Goal: Information Seeking & Learning: Check status

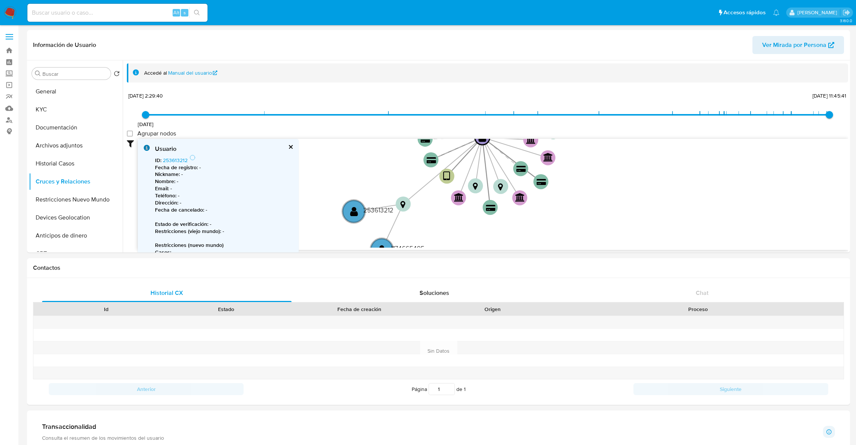
select select "10"
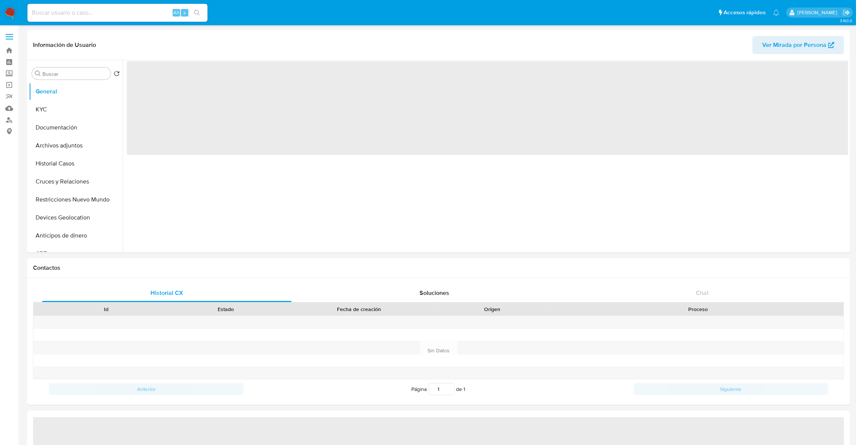
select select "10"
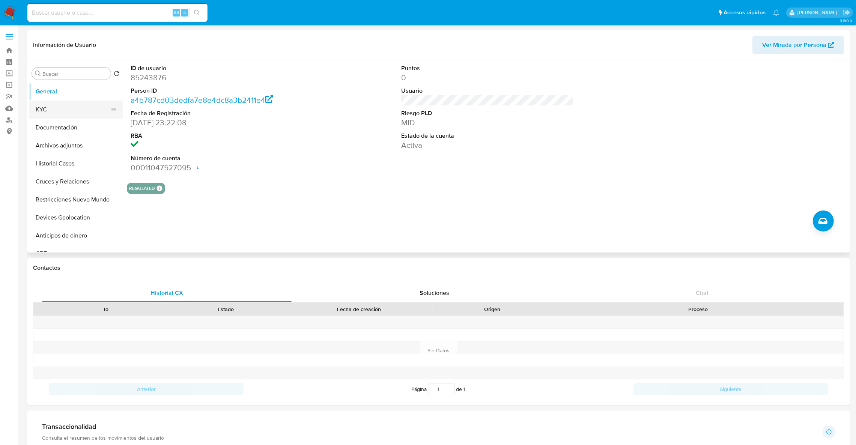
click at [67, 110] on button "KYC" at bounding box center [73, 110] width 88 height 18
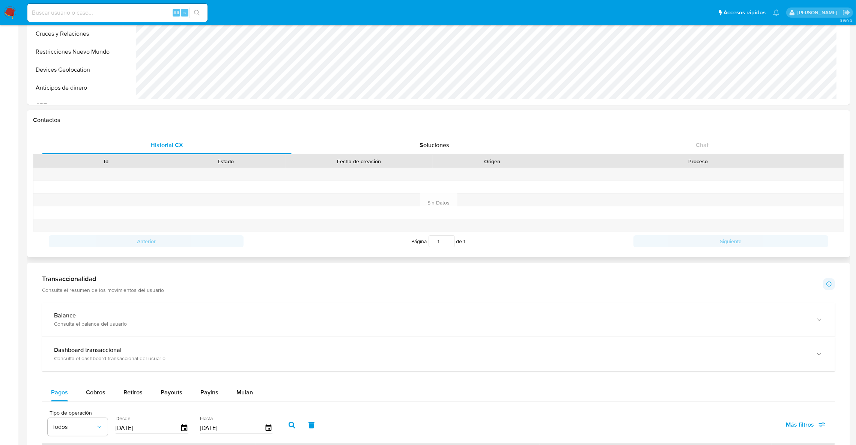
scroll to position [281, 0]
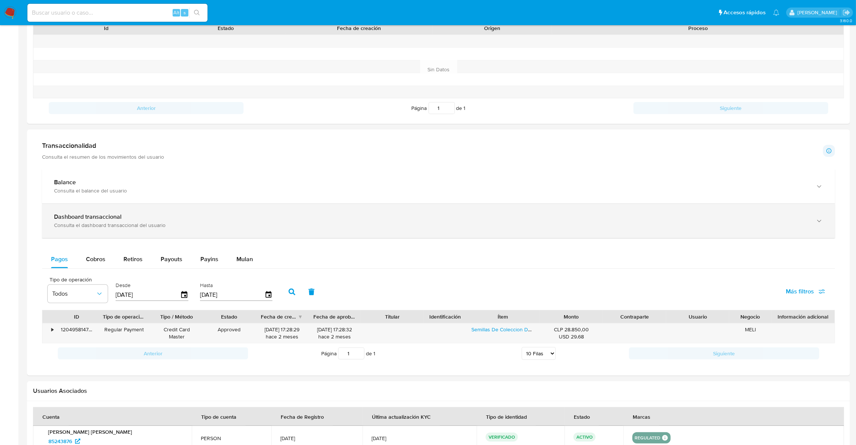
click at [125, 227] on div "Consulta el dashboard transaccional del usuario" at bounding box center [431, 225] width 754 height 7
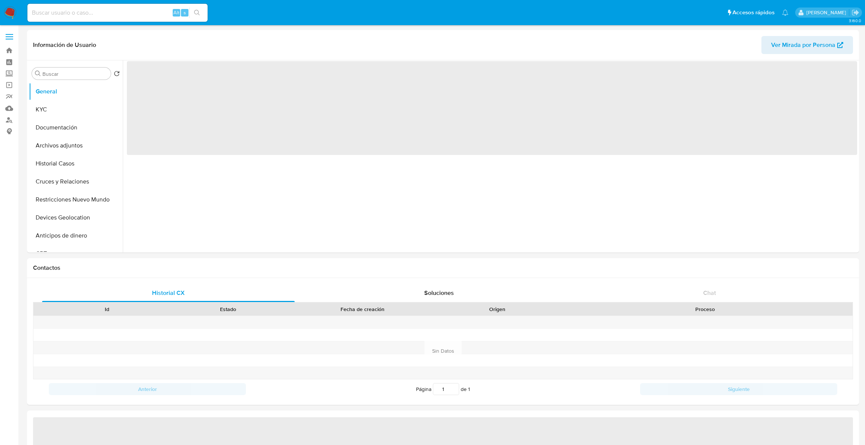
select select "10"
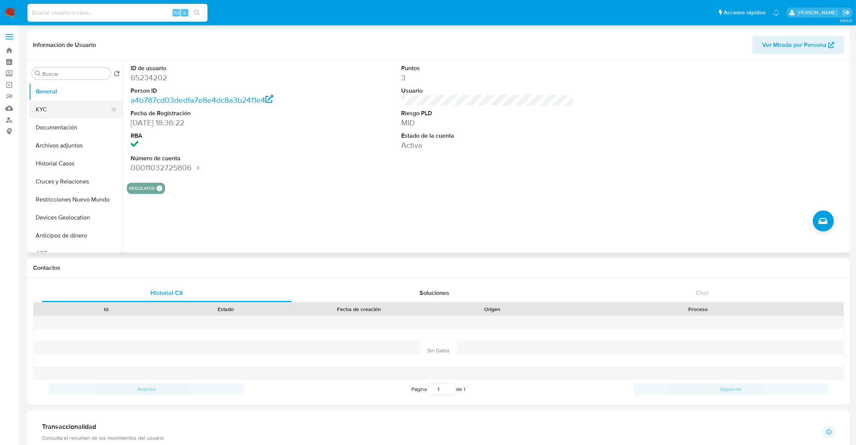
click at [66, 108] on button "KYC" at bounding box center [73, 110] width 88 height 18
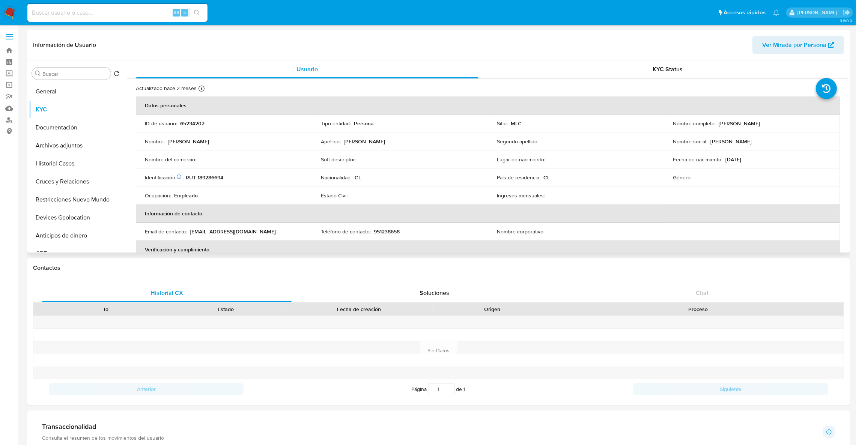
click at [187, 128] on td "ID de usuario : 65234202" at bounding box center [224, 123] width 176 height 18
click at [186, 125] on p "65234202" at bounding box center [192, 123] width 24 height 7
copy p "65234202"
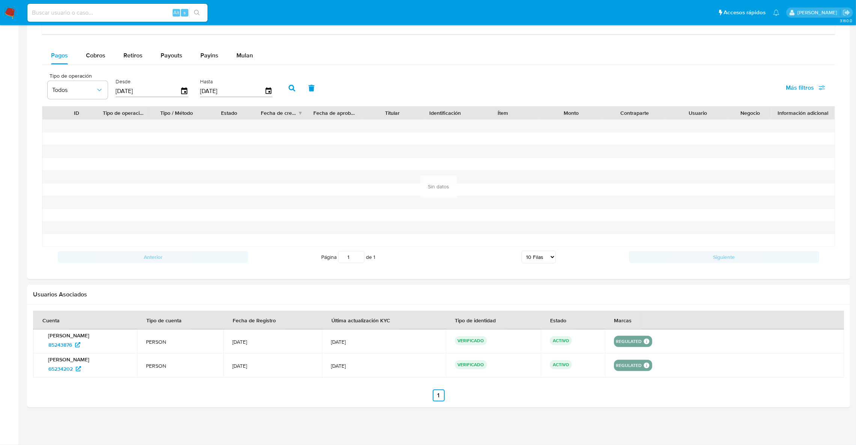
scroll to position [373, 0]
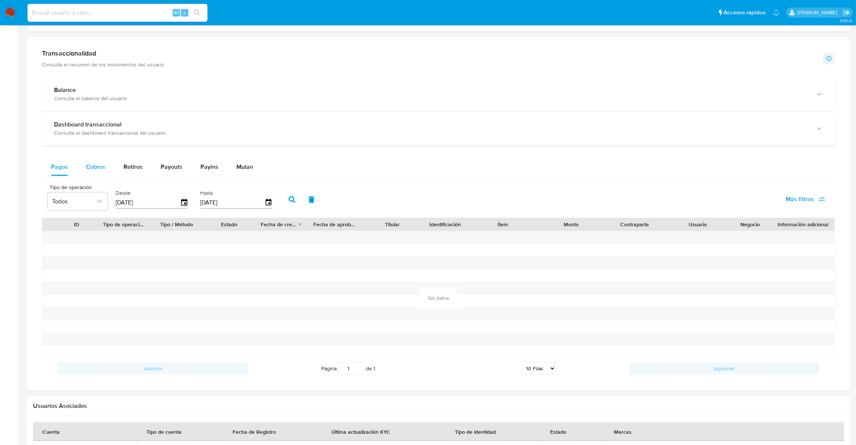
click at [96, 171] on span "Cobros" at bounding box center [96, 167] width 20 height 9
select select "10"
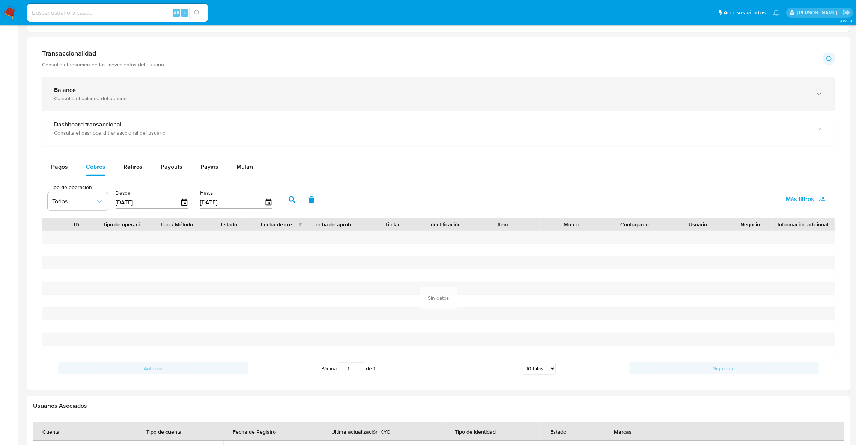
click at [102, 89] on div "Balance" at bounding box center [431, 90] width 754 height 8
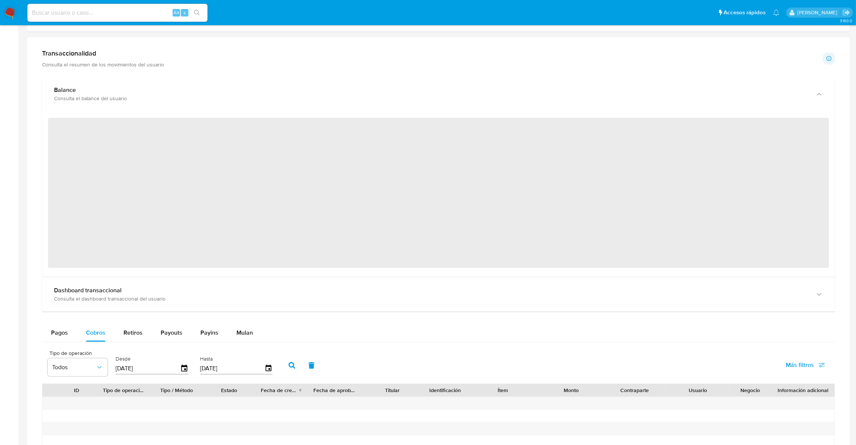
click at [125, 133] on span "‌" at bounding box center [438, 193] width 781 height 150
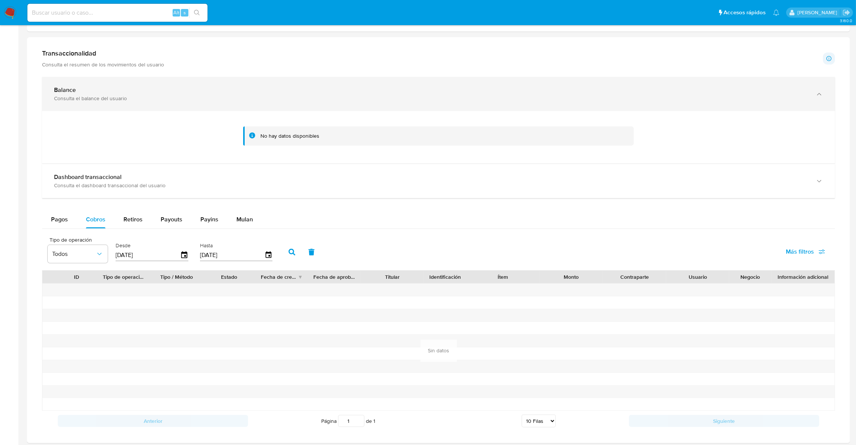
click at [128, 92] on div "Balance" at bounding box center [431, 90] width 754 height 8
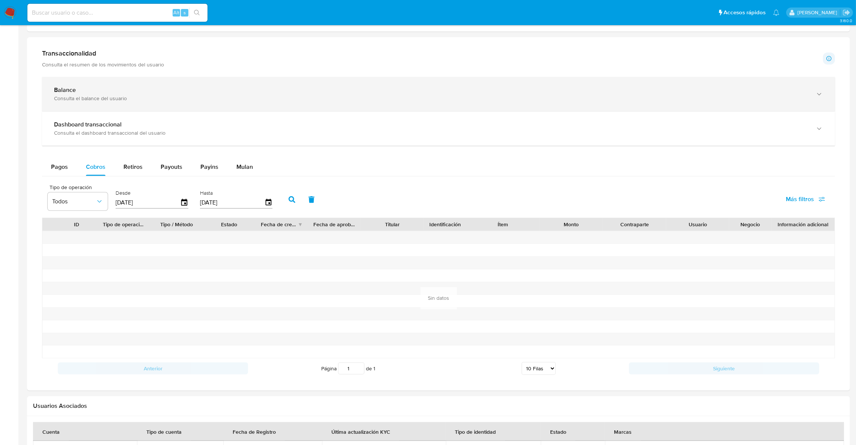
click at [123, 99] on div "Consulta el balance del usuario" at bounding box center [431, 98] width 754 height 7
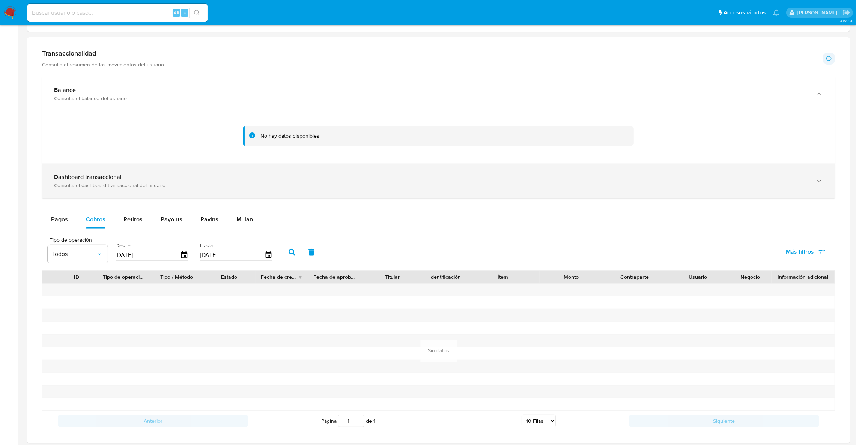
click at [130, 170] on div "Dashboard transaccional Consulta el dashboard transaccional del usuario" at bounding box center [438, 181] width 793 height 34
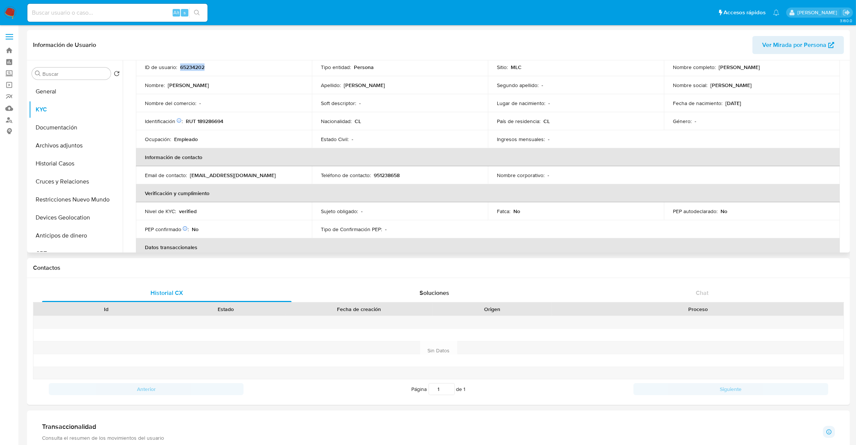
scroll to position [0, 0]
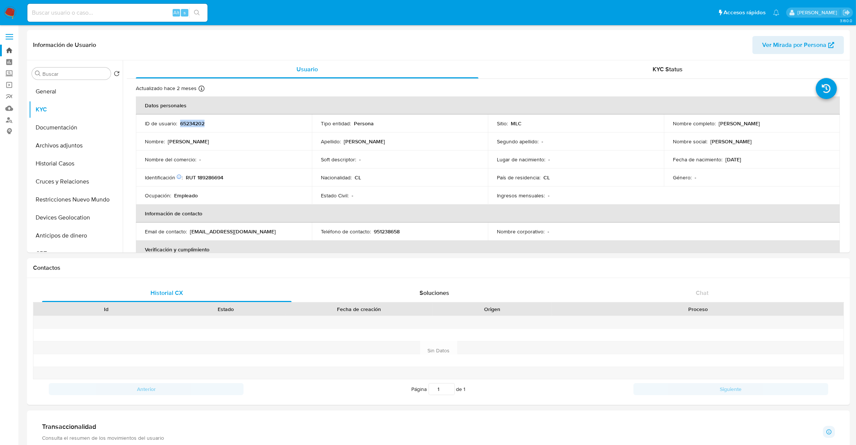
click at [11, 47] on link "Bandeja" at bounding box center [44, 51] width 89 height 12
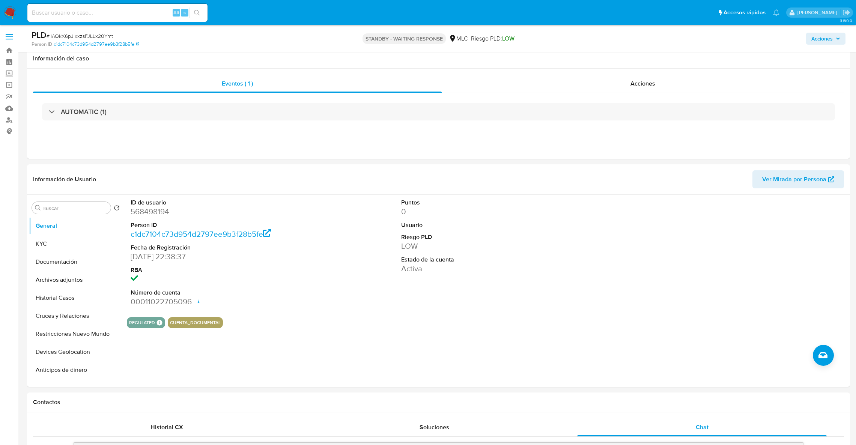
select select "10"
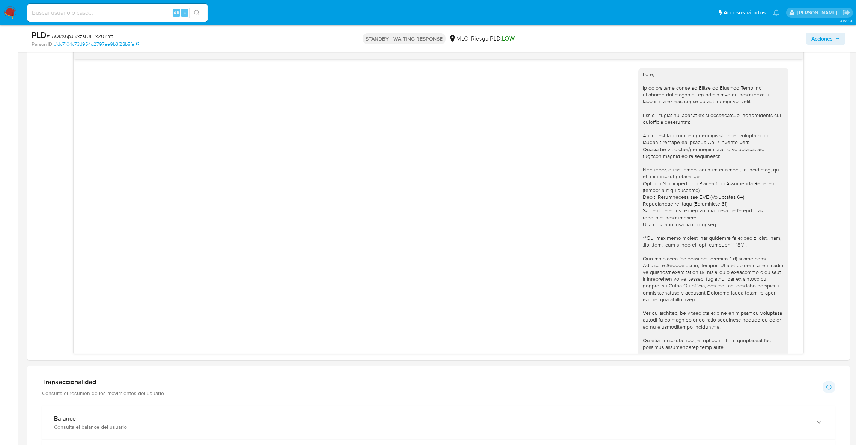
scroll to position [34, 0]
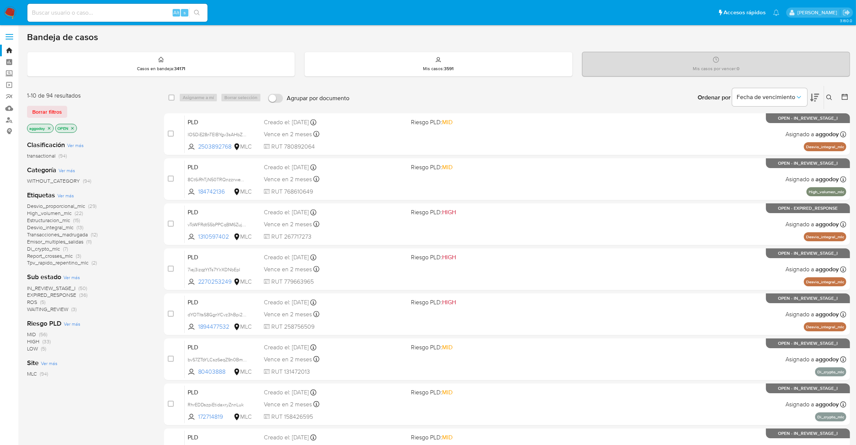
click at [94, 6] on div "Alt s" at bounding box center [117, 13] width 180 height 18
click at [93, 10] on input at bounding box center [117, 13] width 180 height 10
paste input "1371327310"
click at [89, 10] on input "1371327310" at bounding box center [117, 13] width 180 height 10
type input "1371327310"
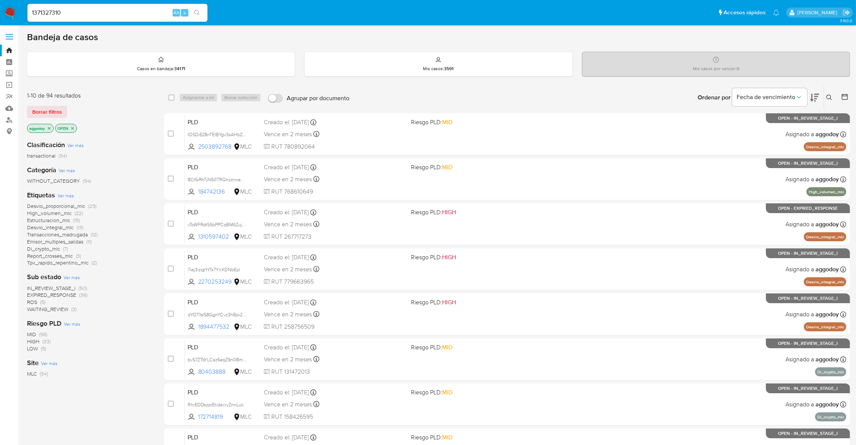
click at [196, 18] on div "1371327310 Alt s" at bounding box center [117, 13] width 180 height 18
click at [197, 11] on icon "search-icon" at bounding box center [197, 13] width 6 height 6
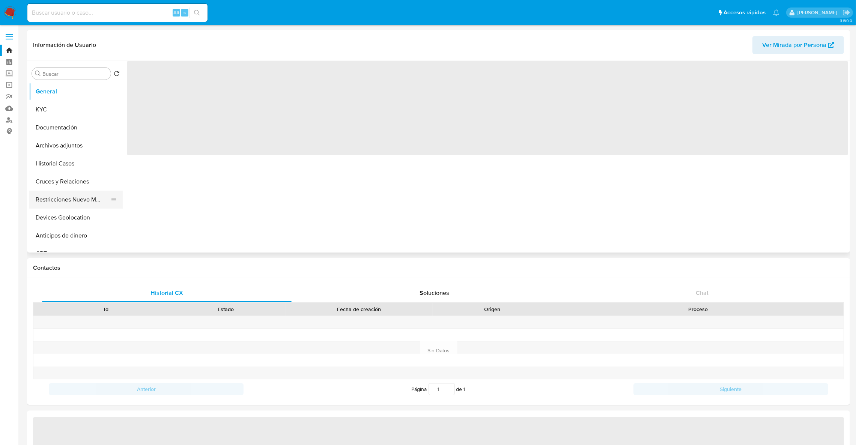
select select "10"
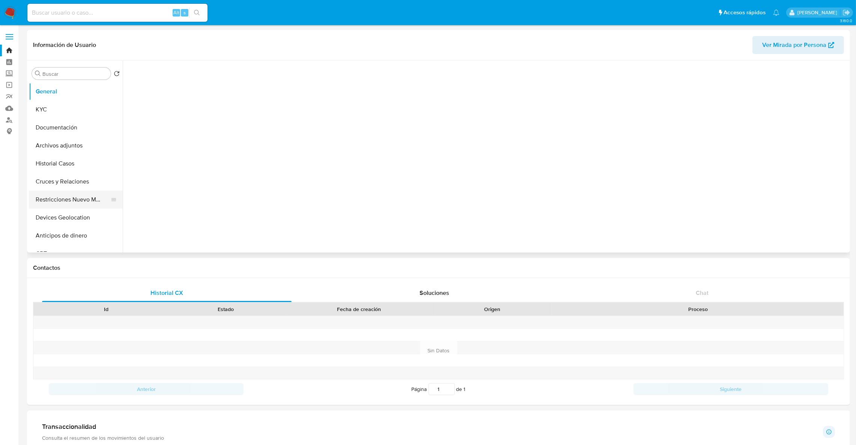
click at [62, 199] on button "Restricciones Nuevo Mundo" at bounding box center [73, 200] width 88 height 18
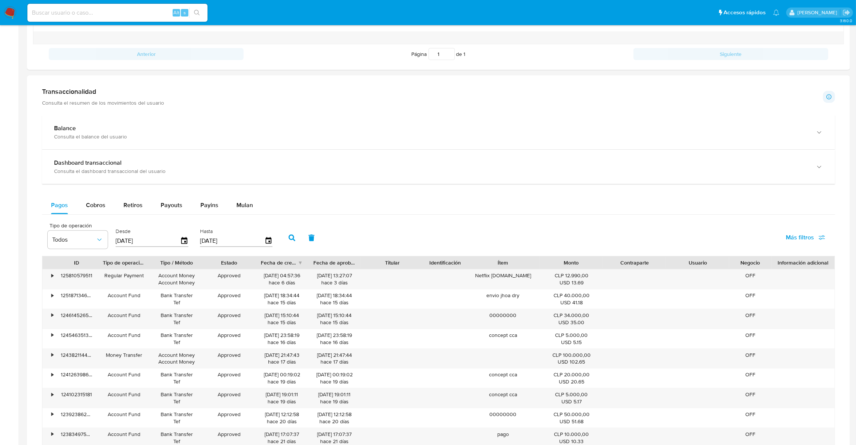
scroll to position [276, 0]
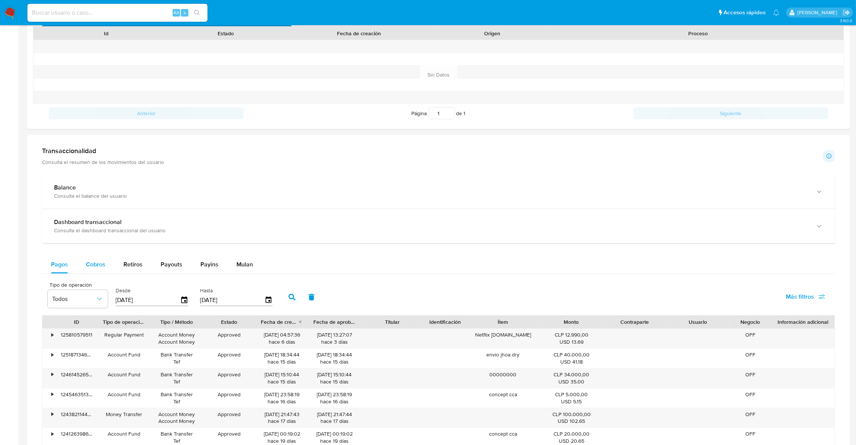
click at [93, 265] on span "Cobros" at bounding box center [96, 264] width 20 height 9
select select "10"
